Goal: Communication & Community: Participate in discussion

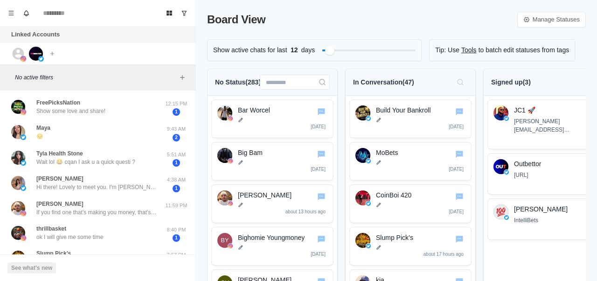
click at [320, 84] on icon "Search" at bounding box center [322, 81] width 7 height 7
click at [268, 83] on input at bounding box center [295, 82] width 70 height 15
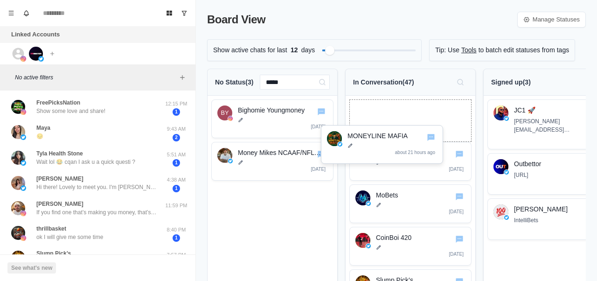
drag, startPoint x: 277, startPoint y: 192, endPoint x: 390, endPoint y: 137, distance: 126.0
click at [390, 137] on p "MONEYLINE MAFIA" at bounding box center [393, 136] width 90 height 10
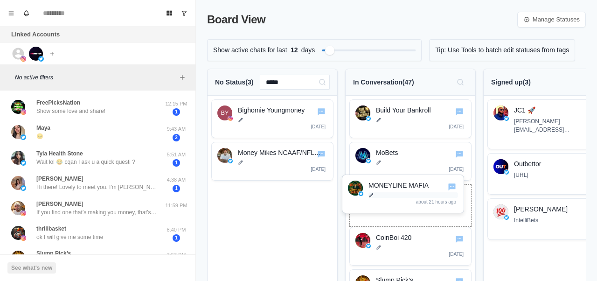
drag, startPoint x: 266, startPoint y: 202, endPoint x: 409, endPoint y: 191, distance: 143.1
click at [409, 191] on div "MONEYLINE MAFIA about 21 hours ago" at bounding box center [414, 194] width 90 height 27
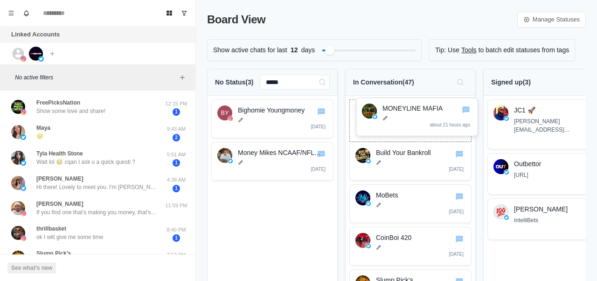
drag, startPoint x: 254, startPoint y: 204, endPoint x: 402, endPoint y: 121, distance: 170.0
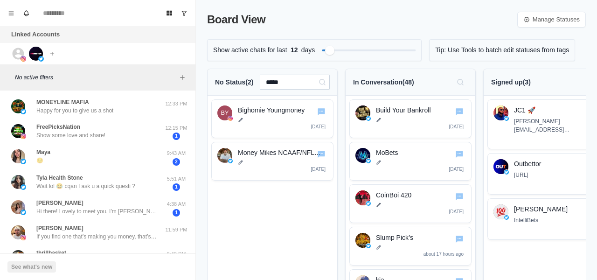
click at [288, 86] on input "*****" at bounding box center [295, 82] width 70 height 15
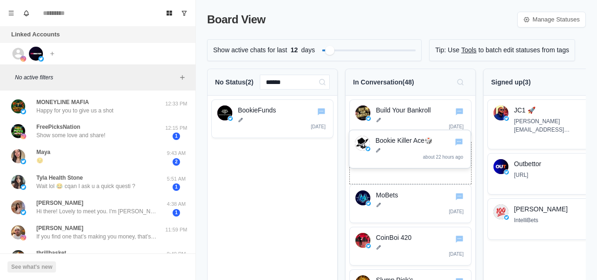
drag, startPoint x: 272, startPoint y: 168, endPoint x: 409, endPoint y: 162, distance: 136.3
click at [409, 162] on div "Bookie Killer Ace🎲 about 22 hours ago" at bounding box center [421, 149] width 90 height 27
drag, startPoint x: 275, startPoint y: 179, endPoint x: 421, endPoint y: 178, distance: 145.5
click at [421, 178] on div "Bookie Killer Ace🎲 about 22 hours ago" at bounding box center [418, 157] width 122 height 42
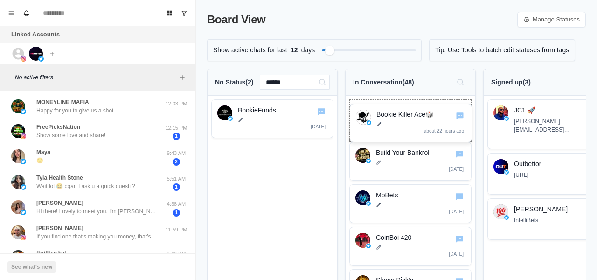
drag, startPoint x: 246, startPoint y: 152, endPoint x: 390, endPoint y: 118, distance: 148.2
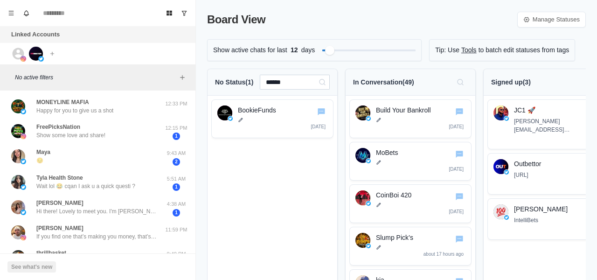
click at [286, 76] on input "******" at bounding box center [295, 82] width 70 height 15
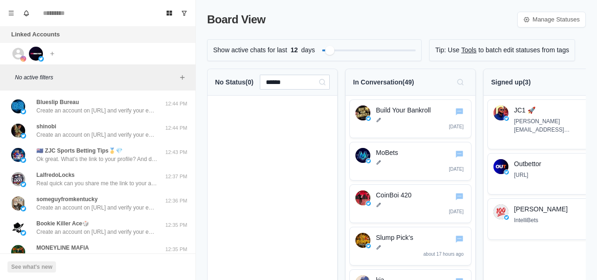
click at [285, 81] on input "******" at bounding box center [295, 82] width 70 height 15
type input "*"
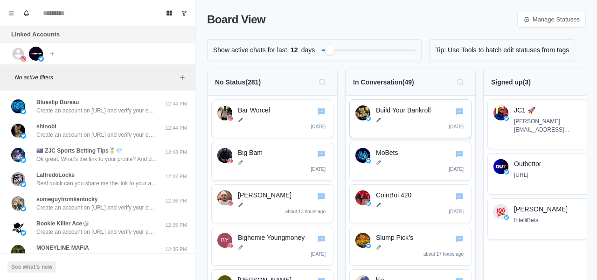
scroll to position [0, 28]
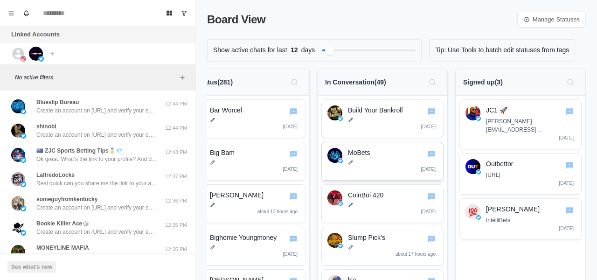
click at [376, 170] on div "MoBets 5 days ago" at bounding box center [393, 161] width 90 height 27
click at [426, 154] on p "MoBets" at bounding box center [393, 153] width 90 height 10
click at [434, 156] on icon "Go to chat" at bounding box center [431, 154] width 7 height 7
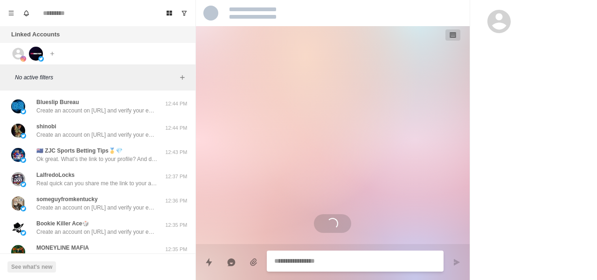
type textarea "*"
select select "**********"
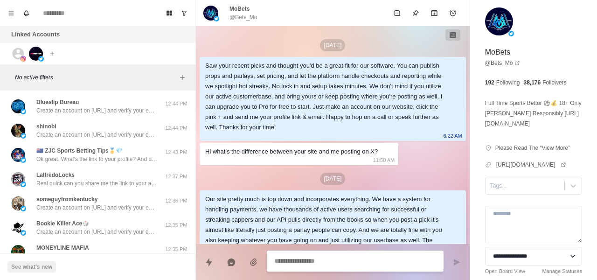
scroll to position [498, 0]
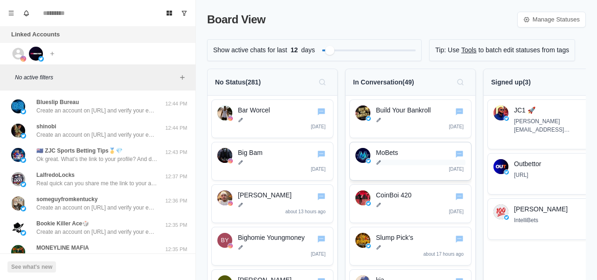
scroll to position [0, 28]
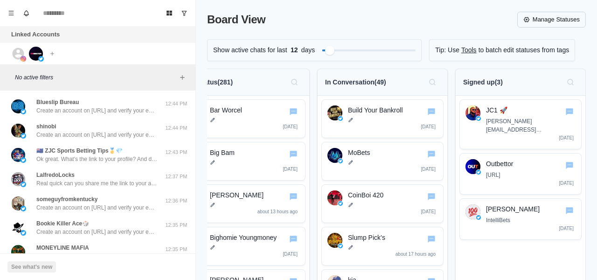
click at [550, 21] on link "Manage Statuses" at bounding box center [551, 20] width 69 height 16
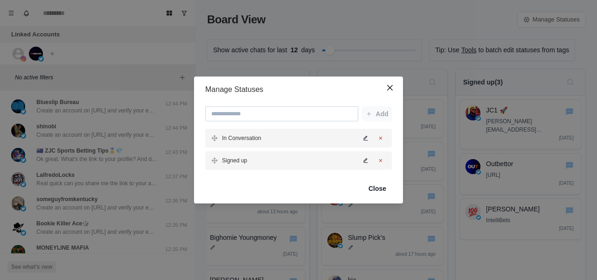
click at [281, 109] on input at bounding box center [281, 113] width 153 height 15
type input "**********"
click at [377, 115] on button "Add" at bounding box center [377, 113] width 30 height 15
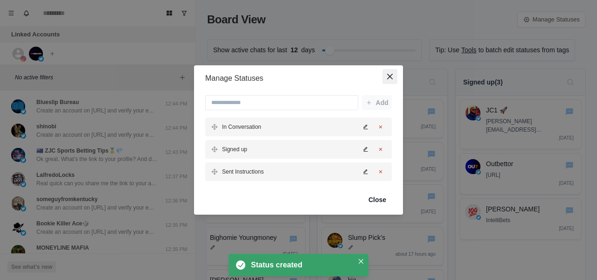
click at [387, 71] on button "Close" at bounding box center [390, 76] width 15 height 15
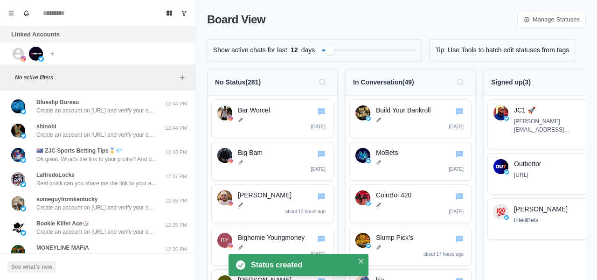
scroll to position [0, 166]
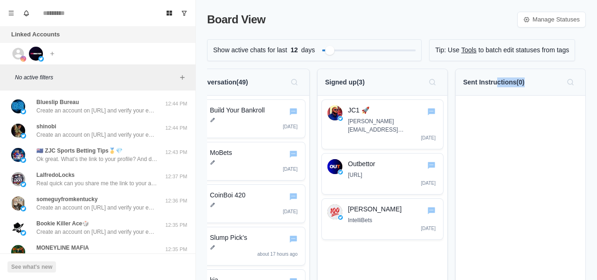
drag, startPoint x: 498, startPoint y: 84, endPoint x: 475, endPoint y: 88, distance: 23.2
click at [475, 88] on div "Sent Instructions ( 0 )" at bounding box center [520, 82] width 115 height 15
click at [551, 19] on link "Manage Statuses" at bounding box center [551, 20] width 69 height 16
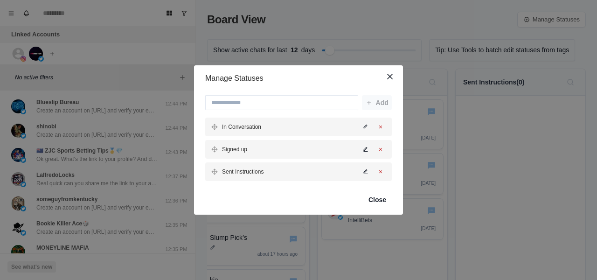
drag, startPoint x: 338, startPoint y: 174, endPoint x: 337, endPoint y: 153, distance: 21.0
click at [337, 152] on div "In Conversation Signed up Sent Instructions" at bounding box center [298, 149] width 187 height 63
drag, startPoint x: 213, startPoint y: 170, endPoint x: 213, endPoint y: 146, distance: 23.3
click at [213, 146] on div "In Conversation Signed up Sent Instructions" at bounding box center [298, 149] width 187 height 63
click at [370, 199] on button "Close" at bounding box center [377, 199] width 29 height 15
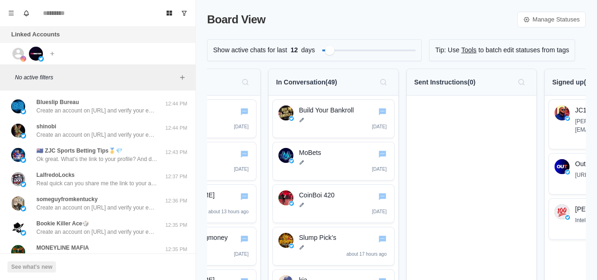
scroll to position [0, 79]
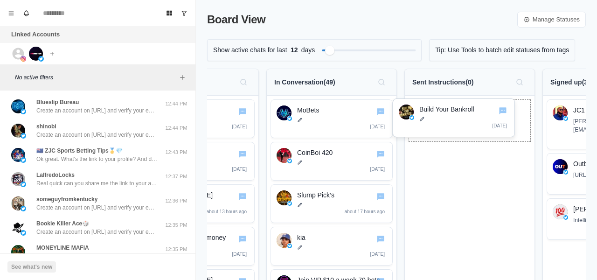
drag, startPoint x: 334, startPoint y: 112, endPoint x: 459, endPoint y: 114, distance: 125.5
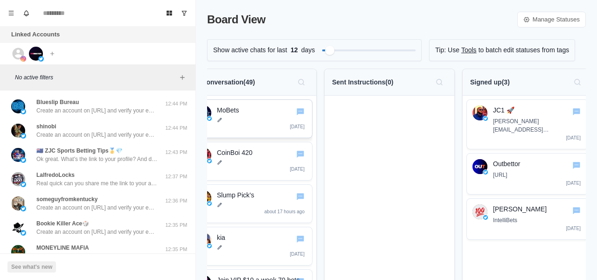
scroll to position [0, 0]
